Goal: Check status: Check status

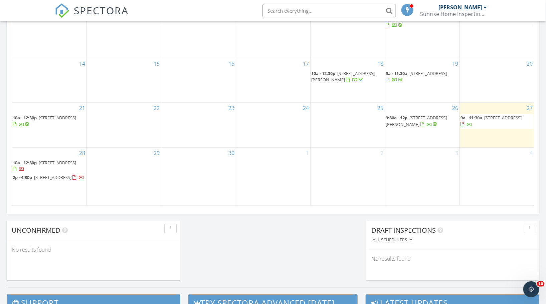
scroll to position [410, 0]
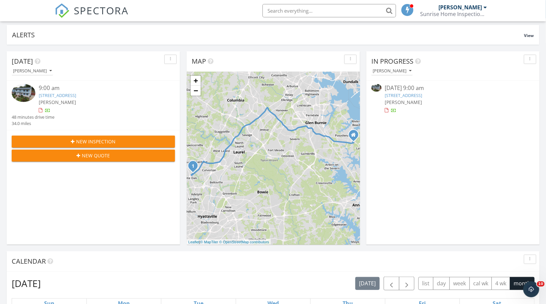
scroll to position [43, 0]
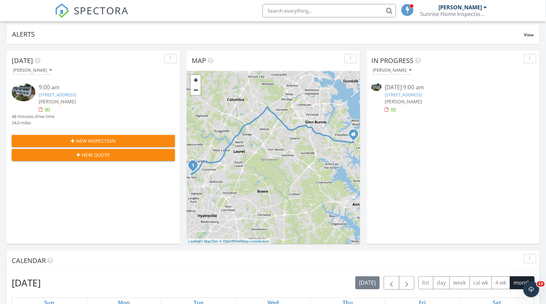
click at [61, 94] on link "1417 Milestone Dr, Silver Spring, MD 20904" at bounding box center [57, 95] width 37 height 6
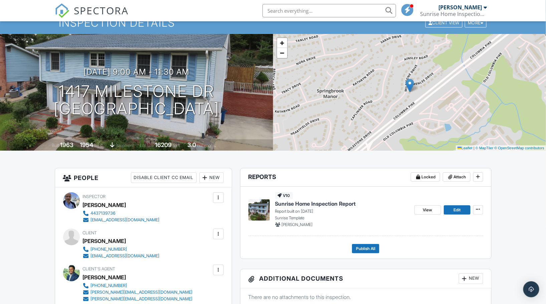
scroll to position [4267, 0]
click at [308, 205] on span "Sunrise Home Inspection Report" at bounding box center [315, 203] width 81 height 7
